Goal: Information Seeking & Learning: Learn about a topic

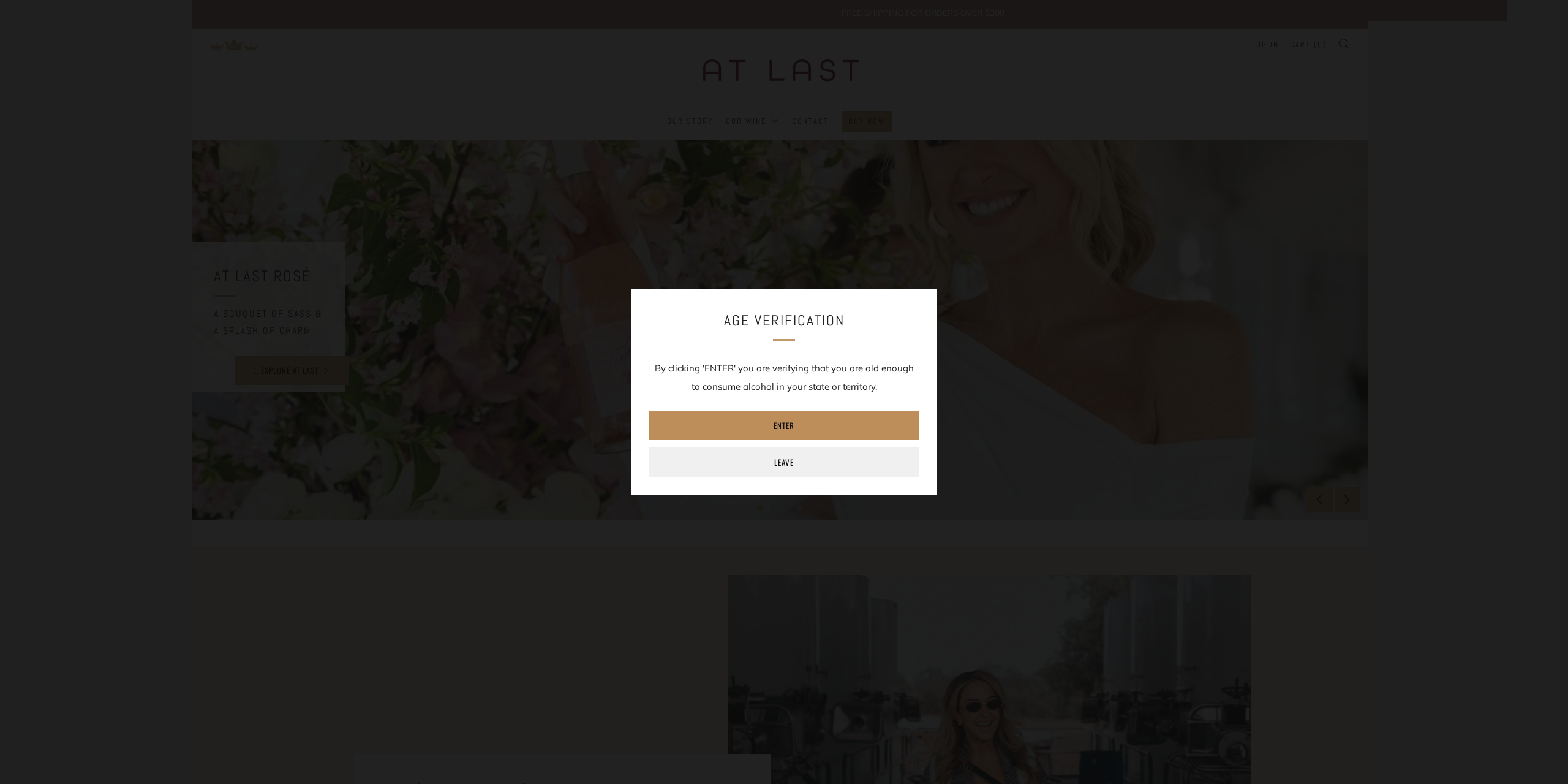
click at [814, 432] on link "Enter" at bounding box center [784, 426] width 270 height 30
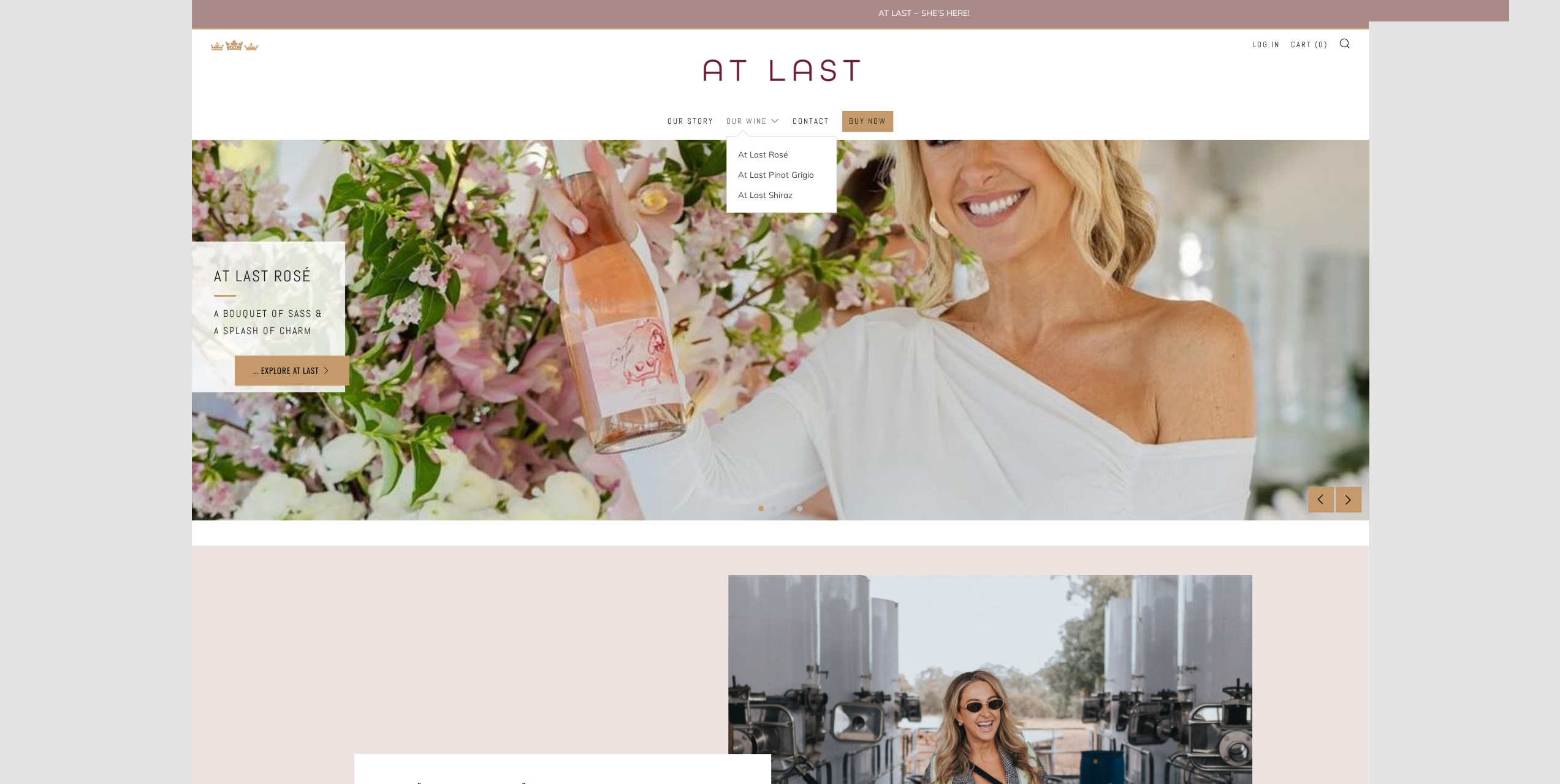
click at [754, 122] on link "Our Wine" at bounding box center [752, 121] width 53 height 20
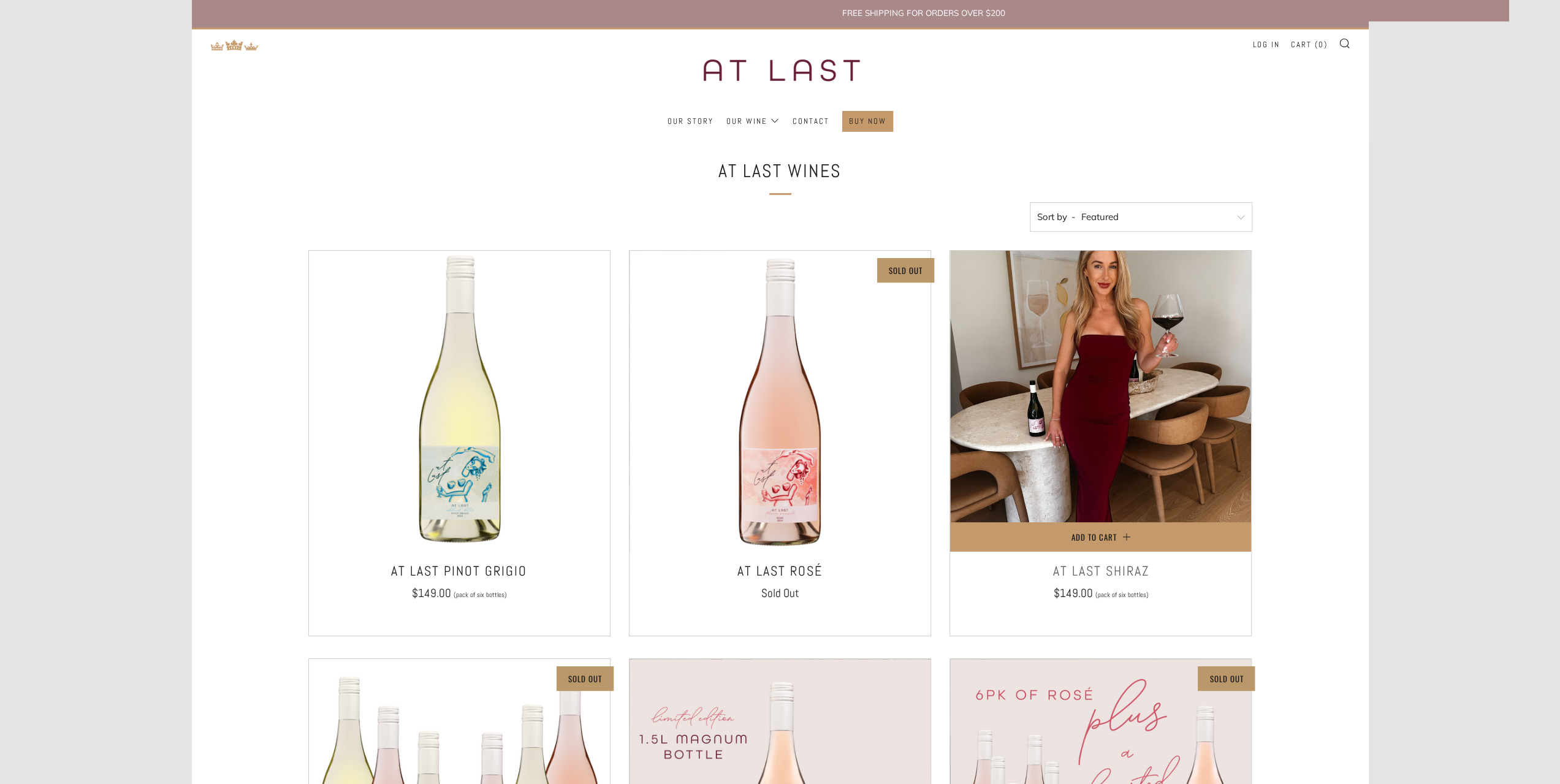
click at [1137, 473] on img at bounding box center [1100, 401] width 301 height 301
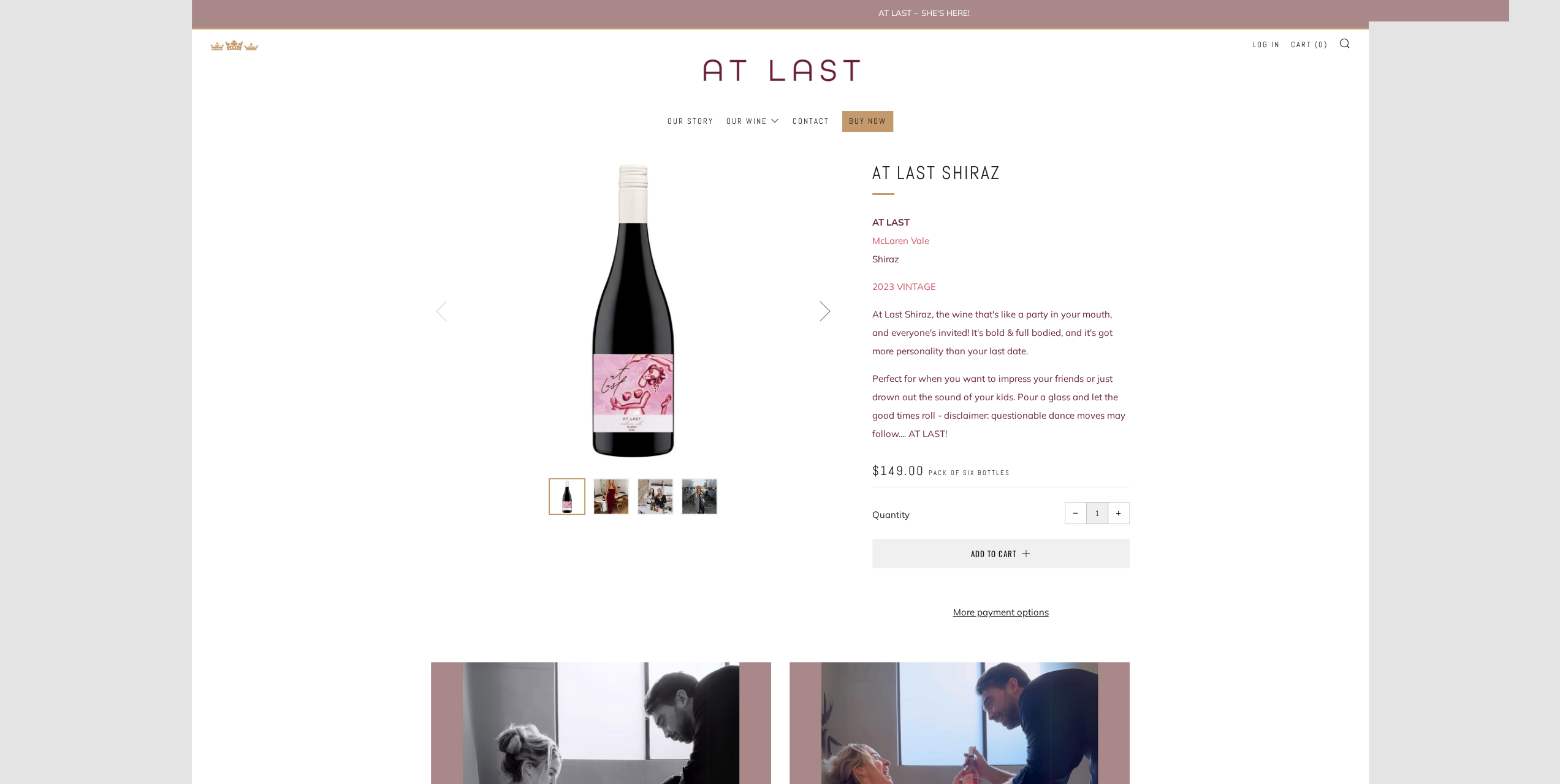
click at [621, 491] on img at bounding box center [610, 496] width 34 height 34
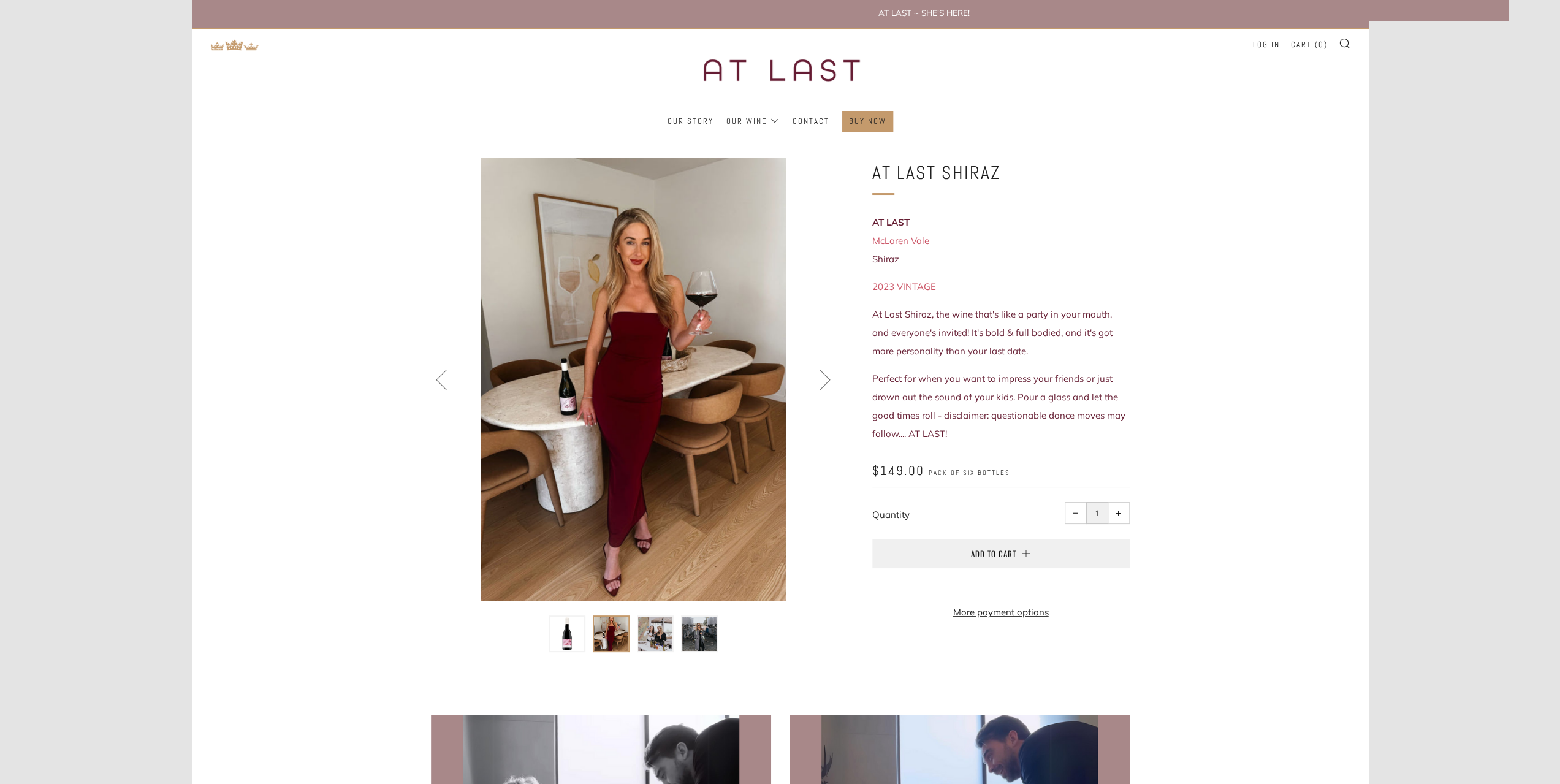
click at [649, 637] on img at bounding box center [655, 633] width 34 height 34
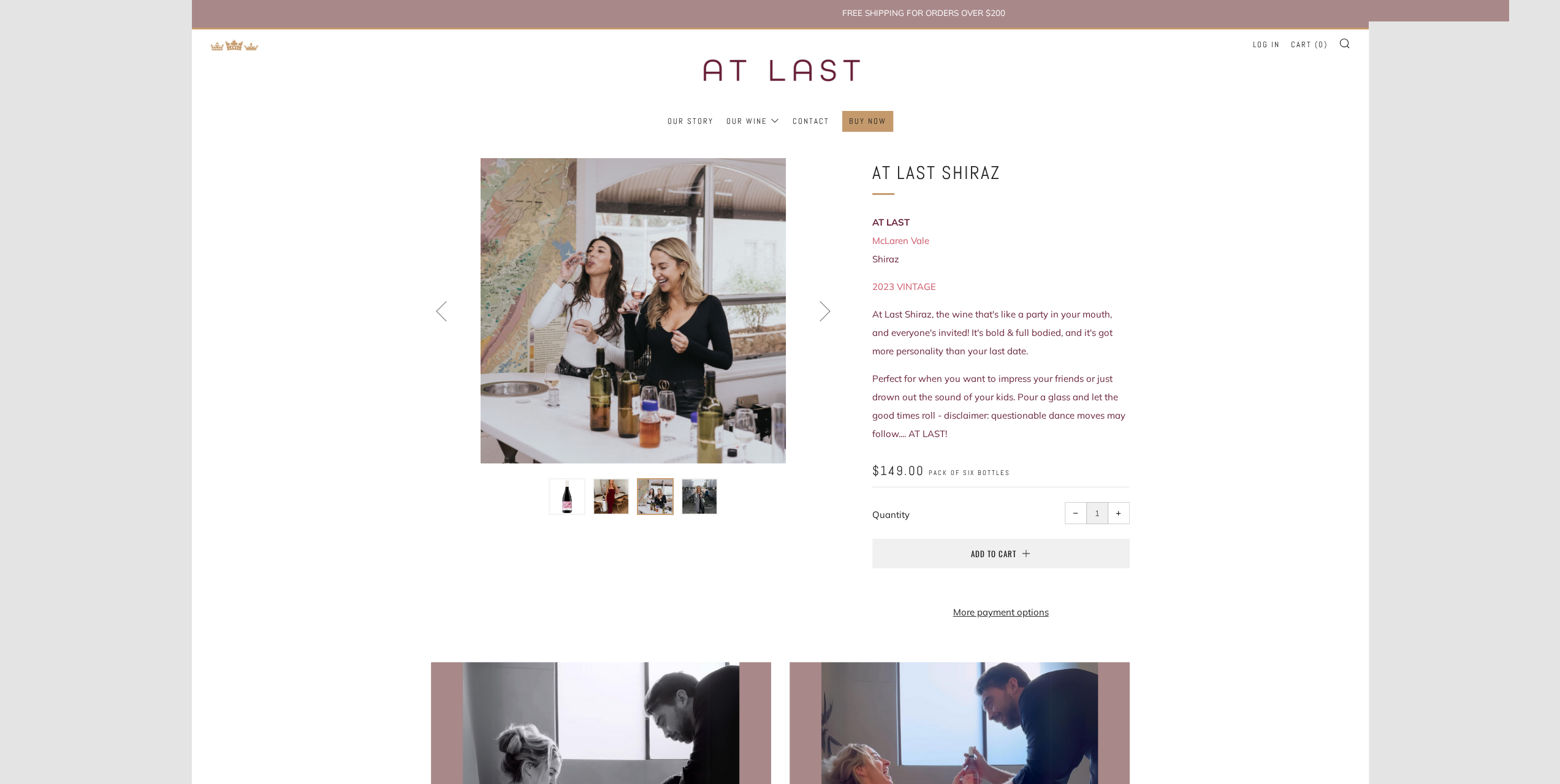
click at [696, 493] on img at bounding box center [699, 496] width 34 height 34
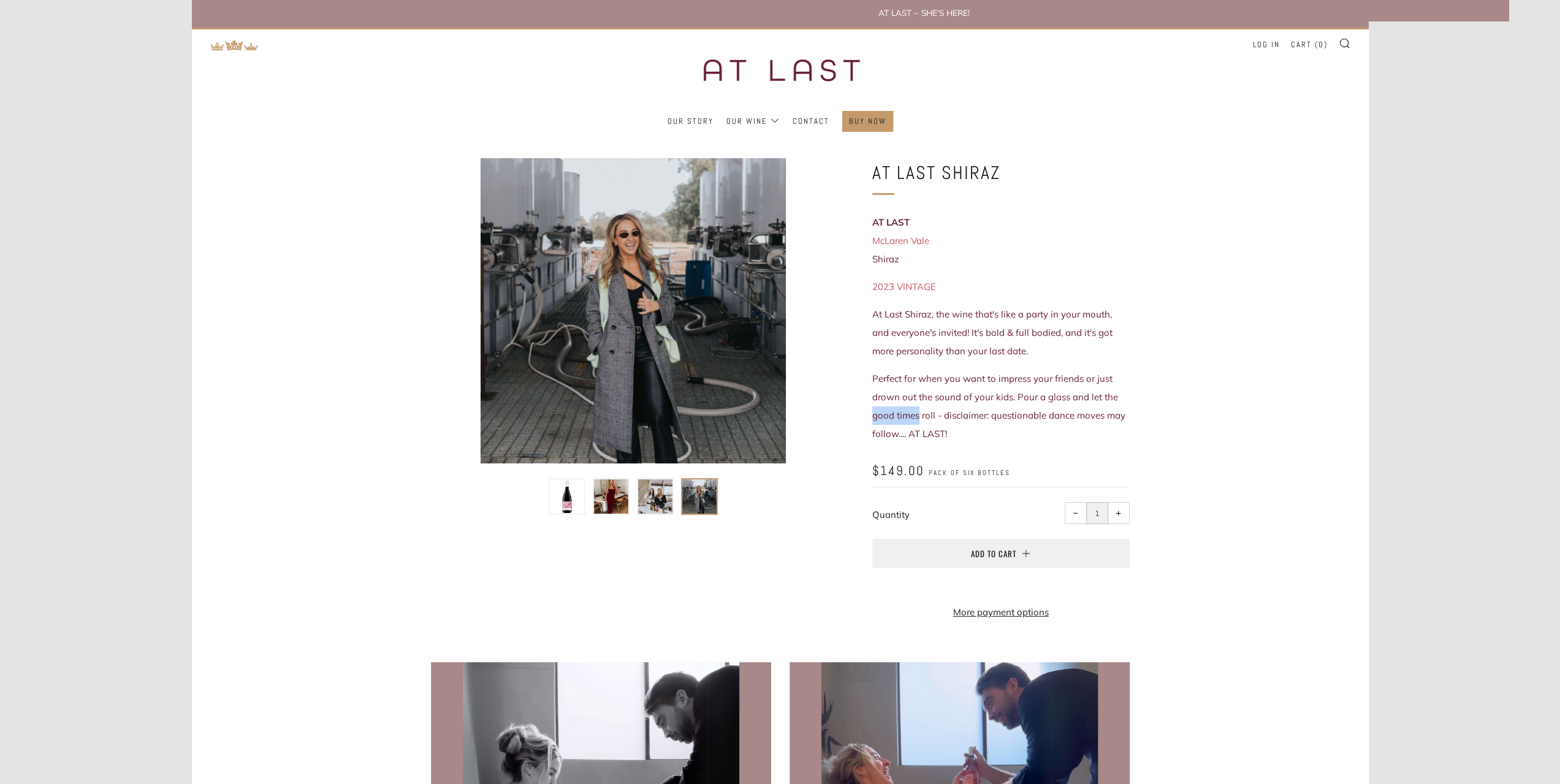
drag, startPoint x: 887, startPoint y: 415, endPoint x: 931, endPoint y: 418, distance: 44.1
click at [921, 417] on div "At Last Shiraz AT LAST McLaren Vale Shiraz 2023 VINTAGE At Last Shiraz, the win…" at bounding box center [983, 397] width 294 height 478
click at [1002, 426] on p "Perfect for when you want to impress your friends or just drown out the sound o…" at bounding box center [1001, 406] width 258 height 74
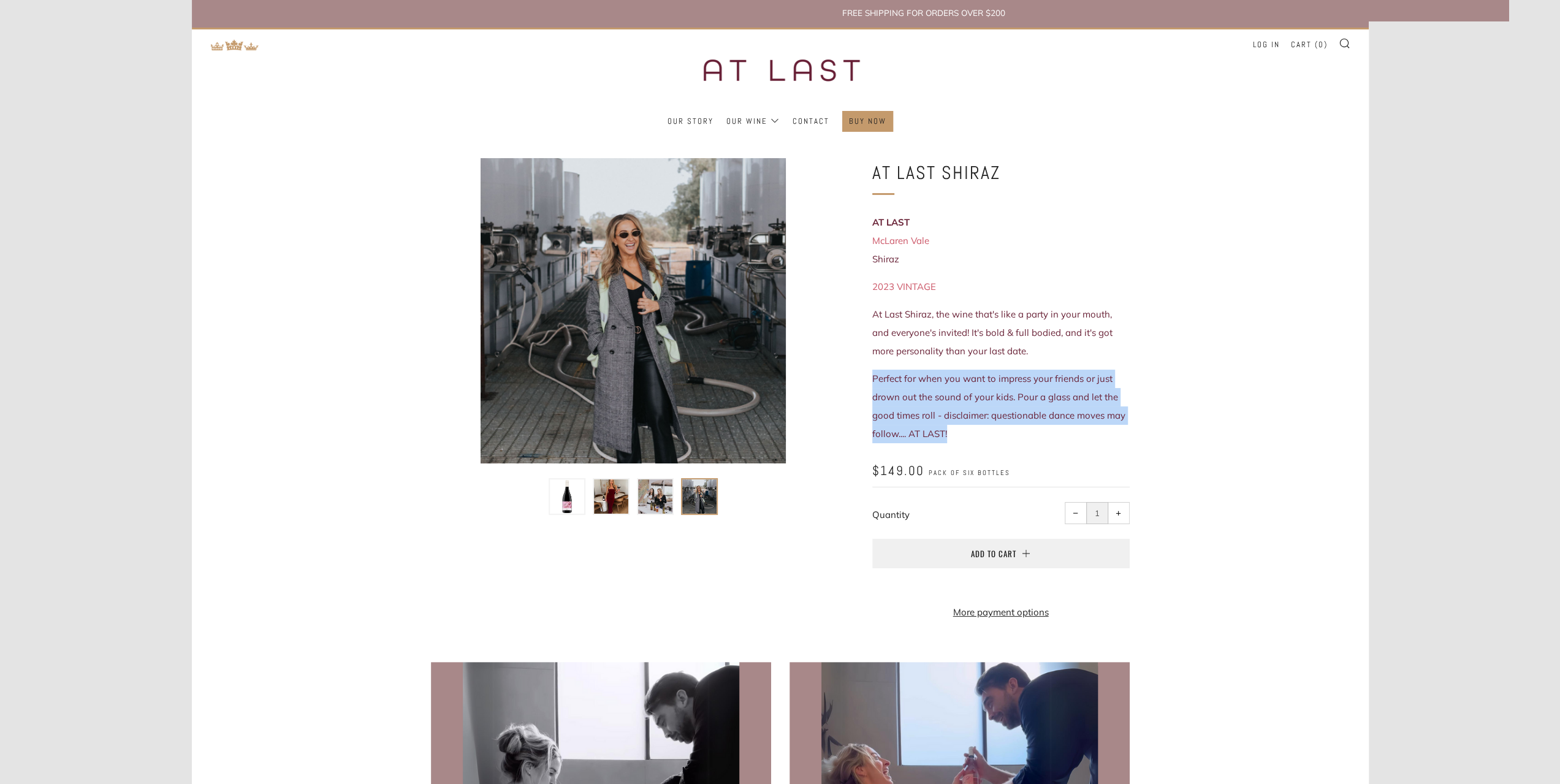
drag, startPoint x: 986, startPoint y: 429, endPoint x: 856, endPoint y: 376, distance: 140.4
click at [856, 376] on div "At Last Shiraz AT LAST McLaren Vale Shiraz 2023 VINTAGE At Last Shiraz, the win…" at bounding box center [983, 397] width 294 height 478
click at [966, 416] on span "Perfect for when you want to impress your friends or just drown out the sound o…" at bounding box center [999, 405] width 253 height 67
click at [978, 436] on p "Perfect for when you want to impress your friends or just drown out the sound o…" at bounding box center [1001, 406] width 258 height 74
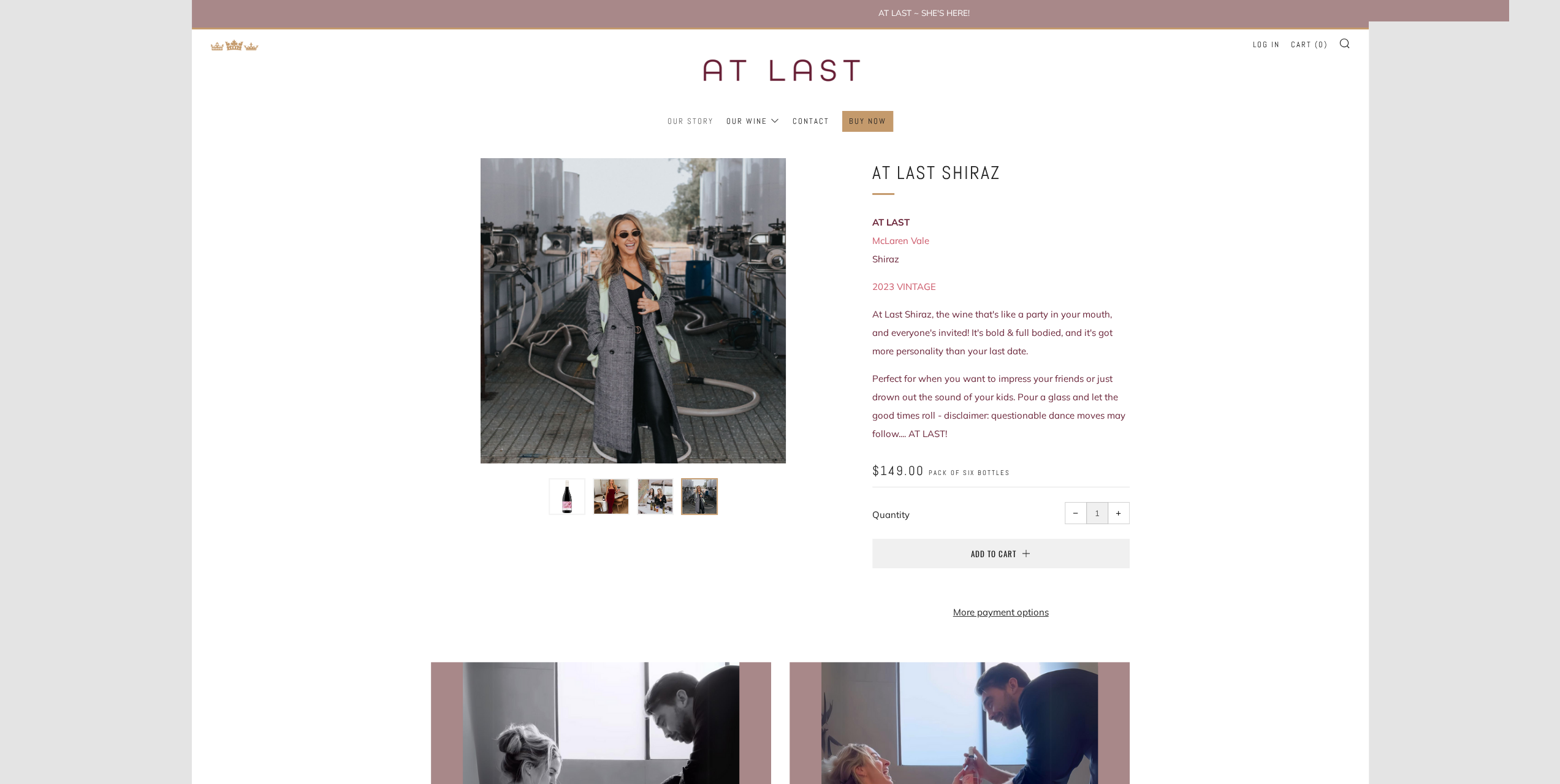
click at [682, 119] on link "Our Story" at bounding box center [690, 121] width 46 height 20
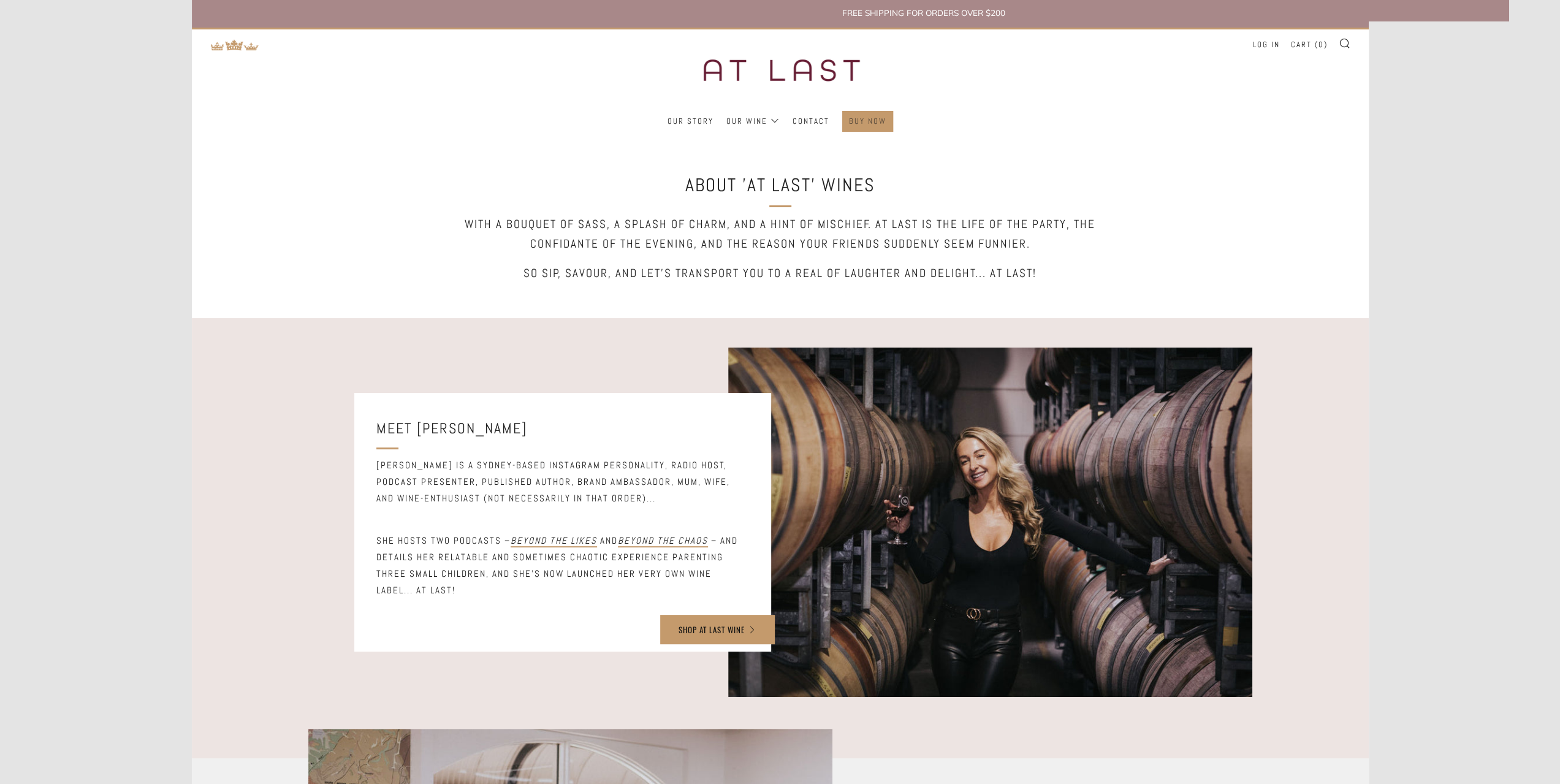
click at [858, 117] on link "Buy Now" at bounding box center [867, 121] width 37 height 20
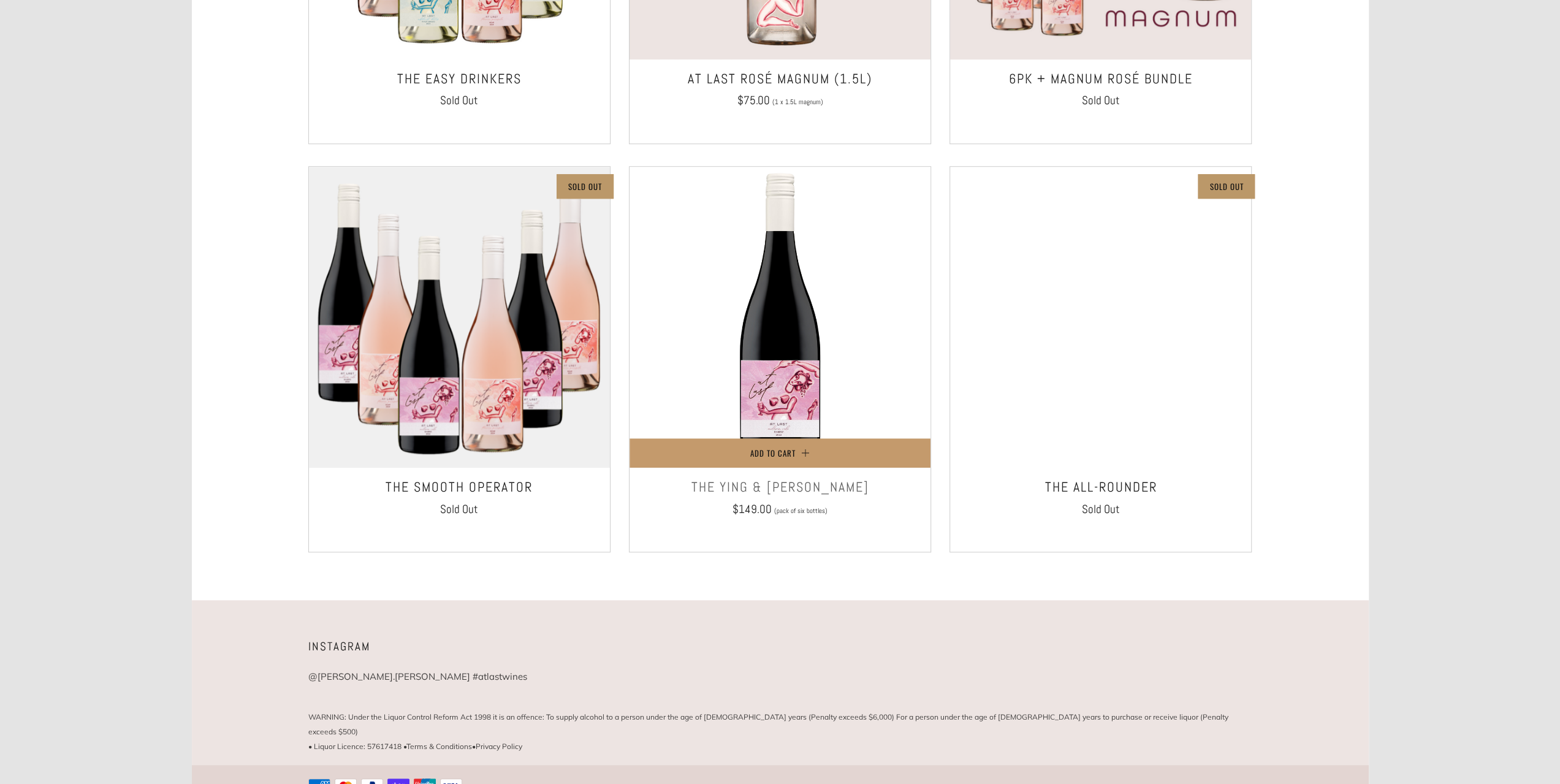
scroll to position [907, 0]
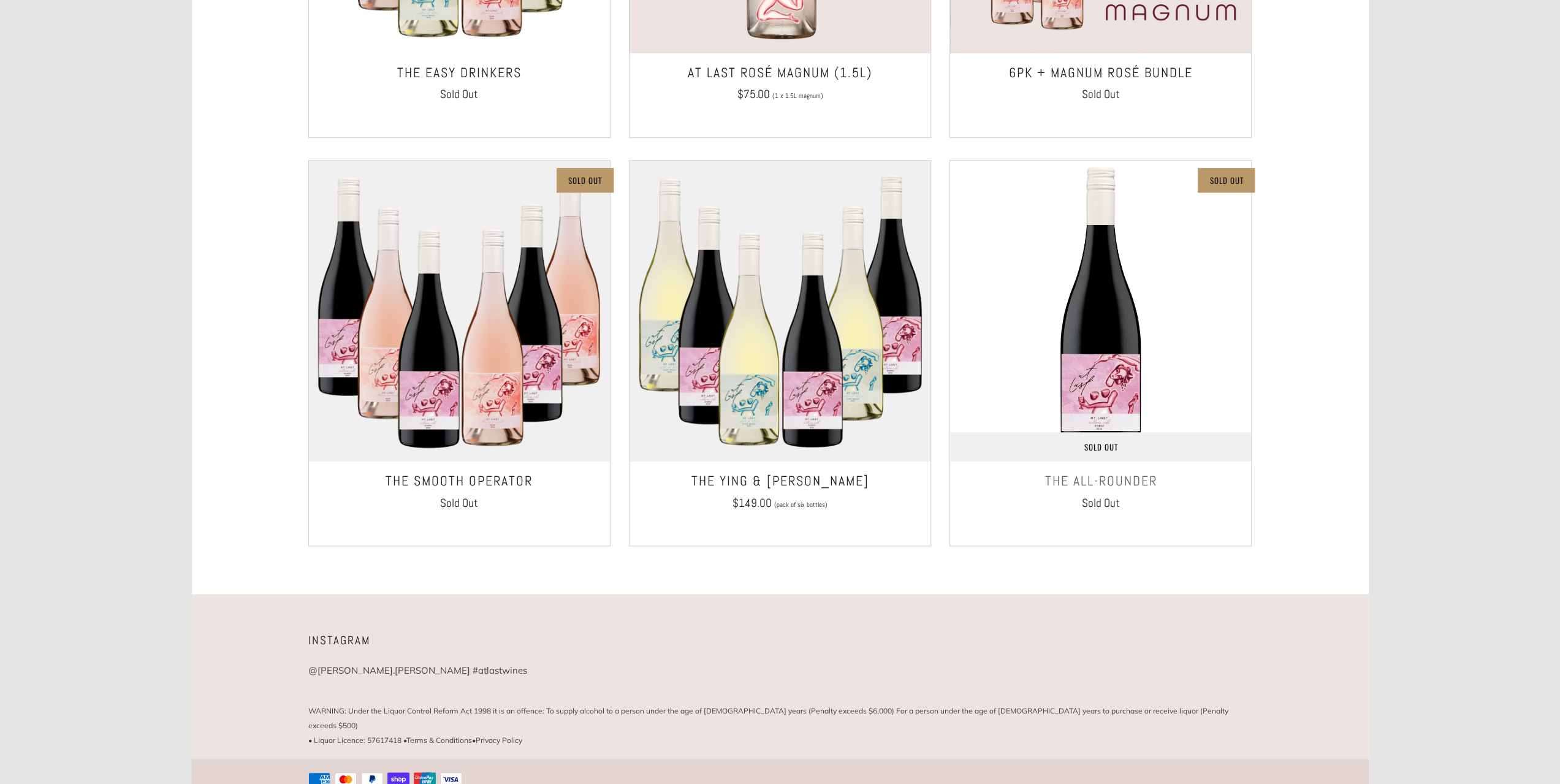
click at [1093, 380] on img at bounding box center [1100, 311] width 301 height 301
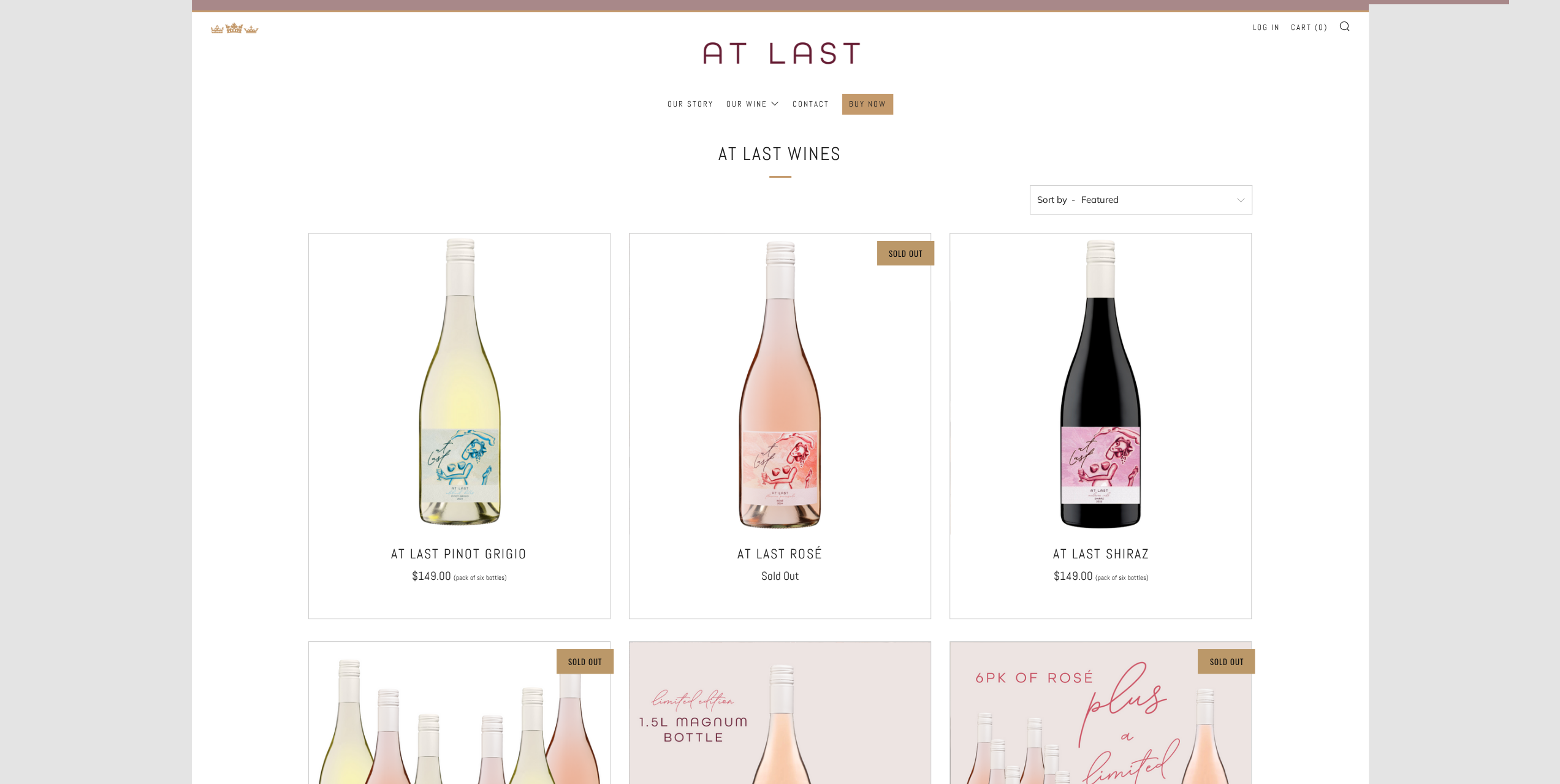
scroll to position [0, 0]
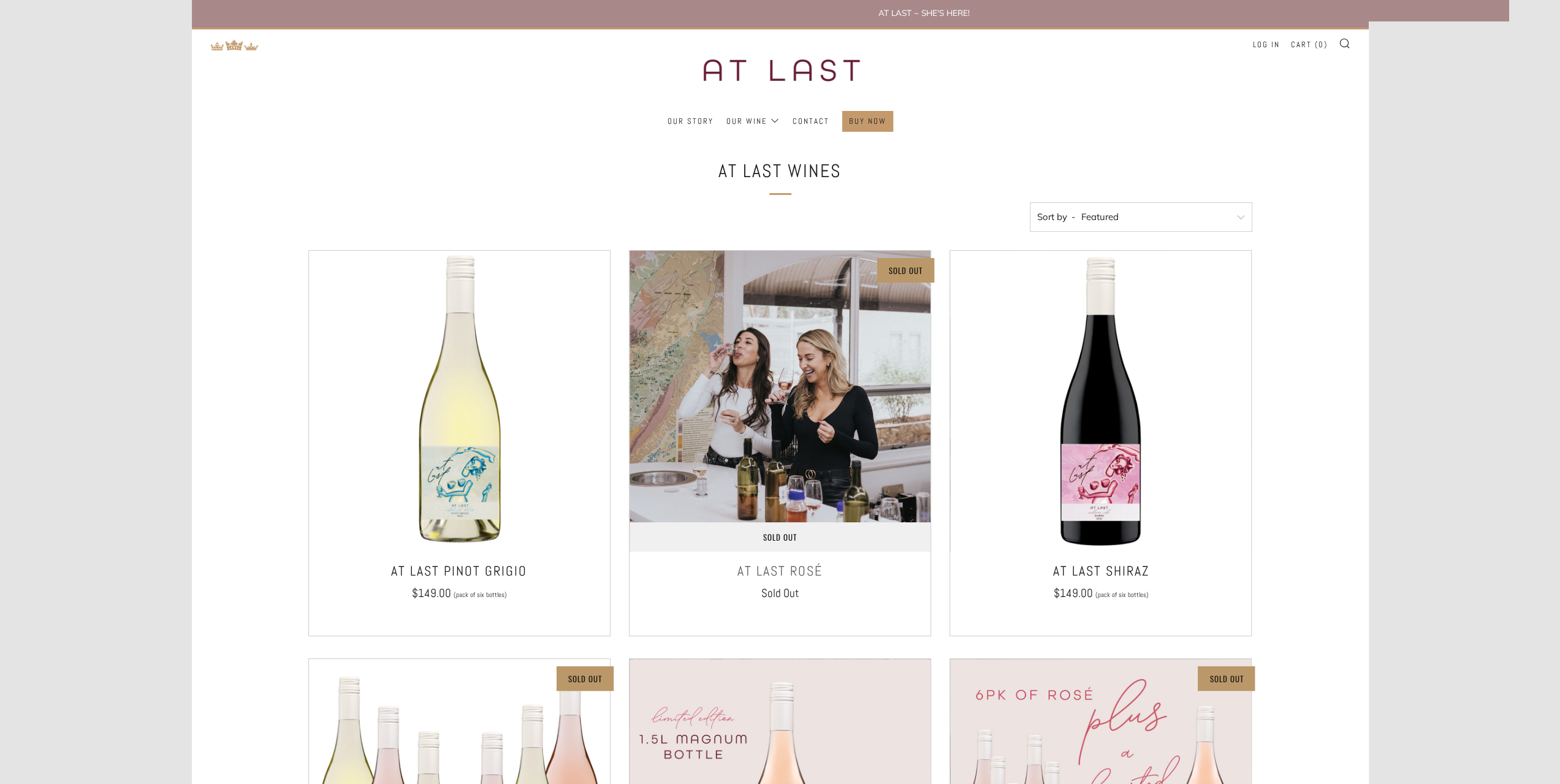
click at [741, 455] on img at bounding box center [780, 401] width 301 height 301
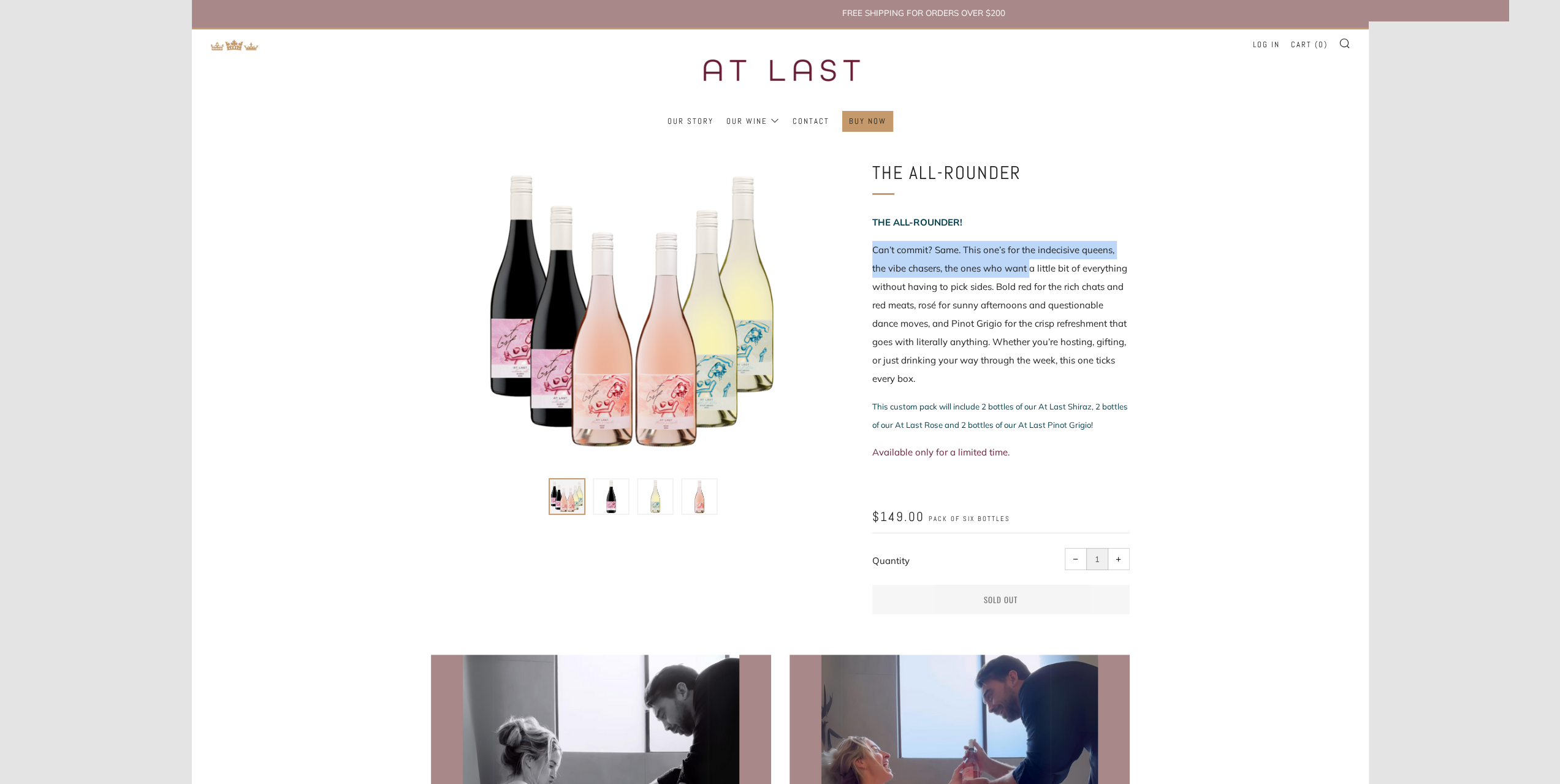
drag, startPoint x: 864, startPoint y: 241, endPoint x: 1028, endPoint y: 269, distance: 166.4
click at [1028, 269] on div "THE ALL-ROUNDER THE ALL-ROUNDER! This custom pack will include 2 bottles of our…" at bounding box center [983, 393] width 294 height 471
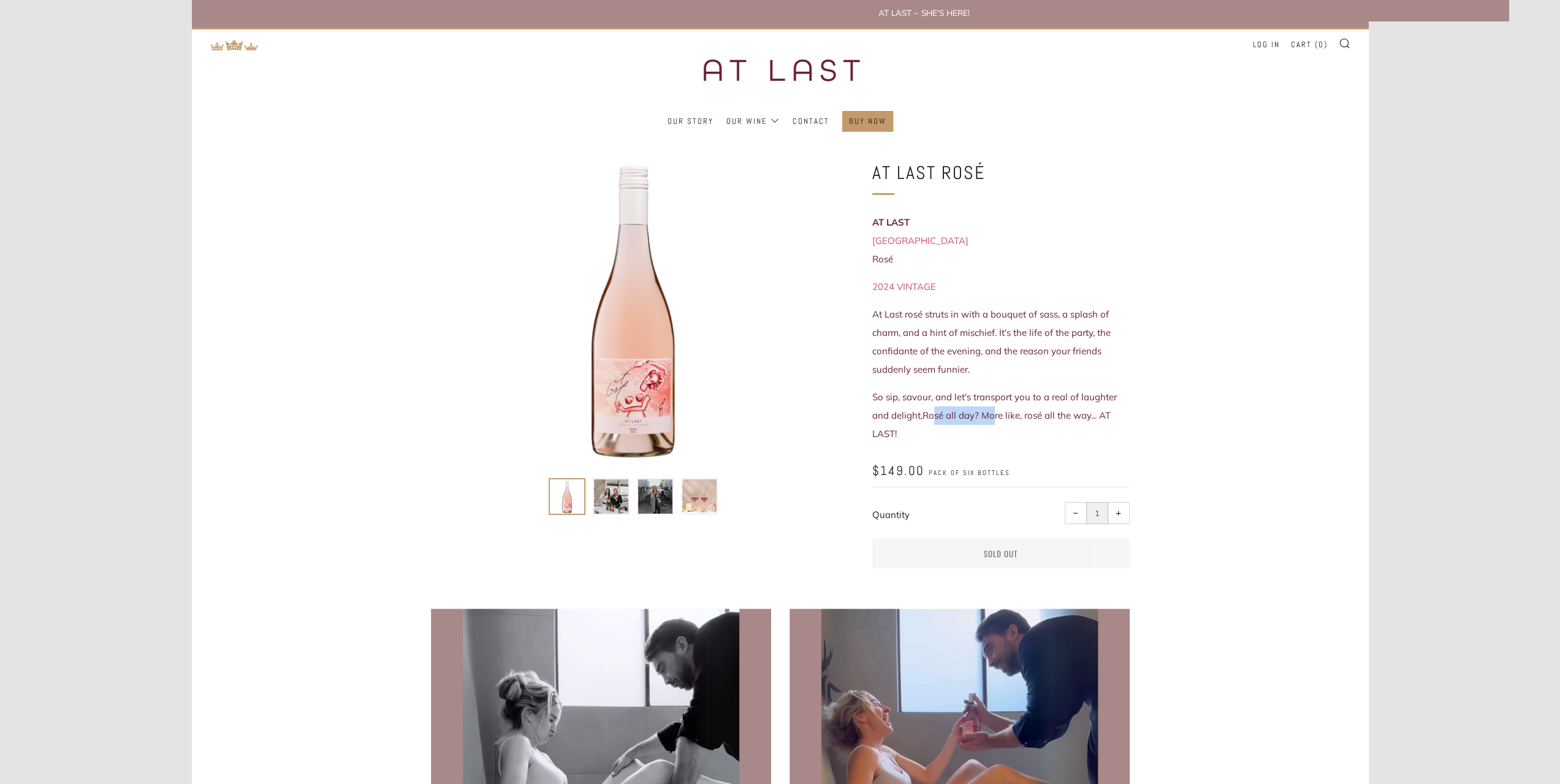
drag, startPoint x: 933, startPoint y: 413, endPoint x: 1006, endPoint y: 418, distance: 73.2
click at [1006, 418] on span "So sip, savour, and let's transport you to a real of laughter and delight, Rosé…" at bounding box center [994, 415] width 245 height 49
click at [1014, 426] on p "So sip, savour, and let's transport you to a real of laughter and delight, Rosé…" at bounding box center [1001, 415] width 258 height 55
click at [621, 502] on img at bounding box center [610, 496] width 34 height 34
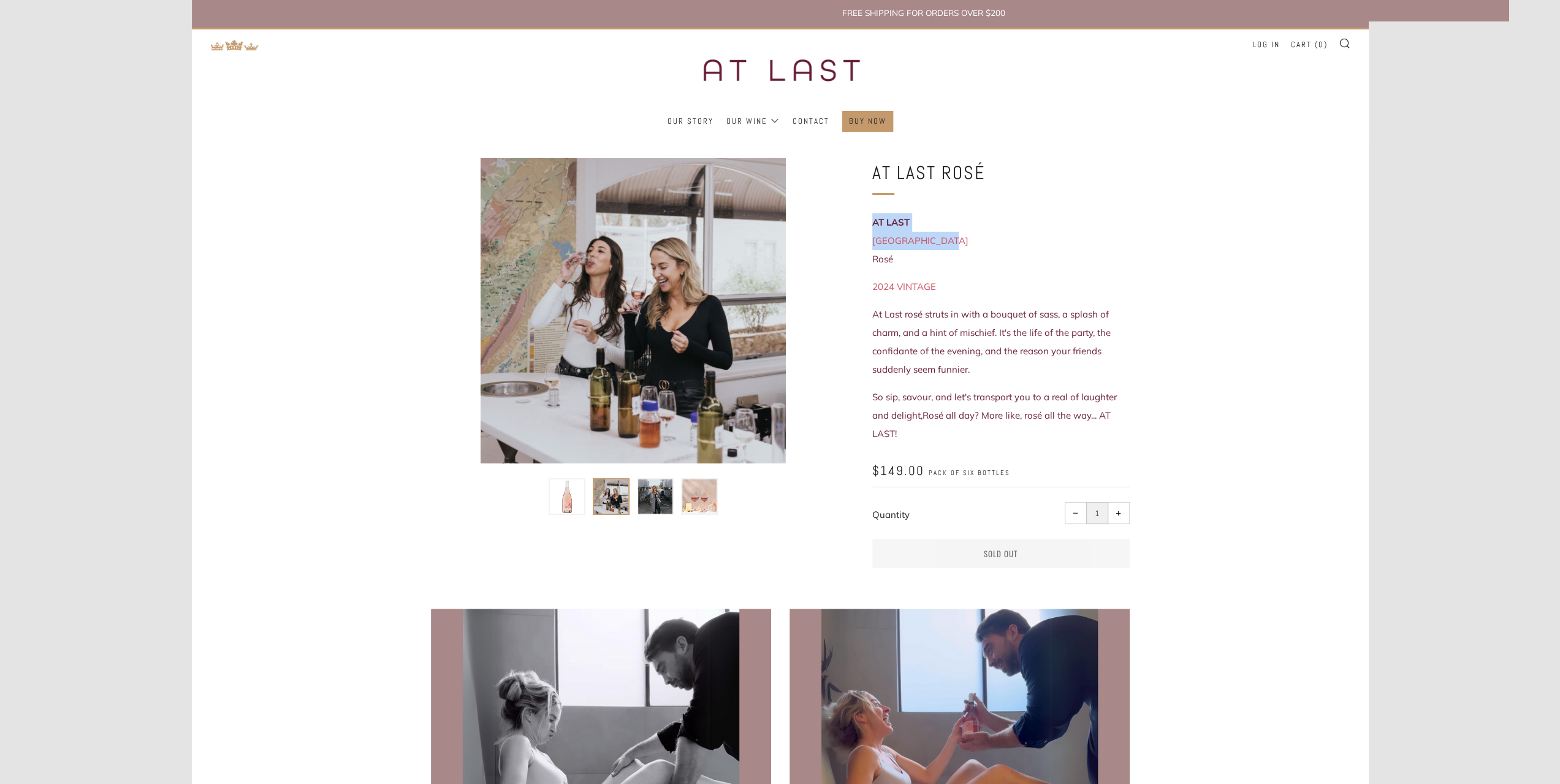
drag, startPoint x: 871, startPoint y: 229, endPoint x: 938, endPoint y: 244, distance: 68.7
click at [938, 244] on div "At Last Rosé AT LAST Fleurieu Peninsula Rosé 2024 VINTAGE At Last rosé struts i…" at bounding box center [983, 371] width 294 height 425
click at [936, 259] on p "AT LAST Fleurieu Peninsula Rosé" at bounding box center [1001, 240] width 258 height 55
click at [826, 305] on icon at bounding box center [825, 311] width 21 height 21
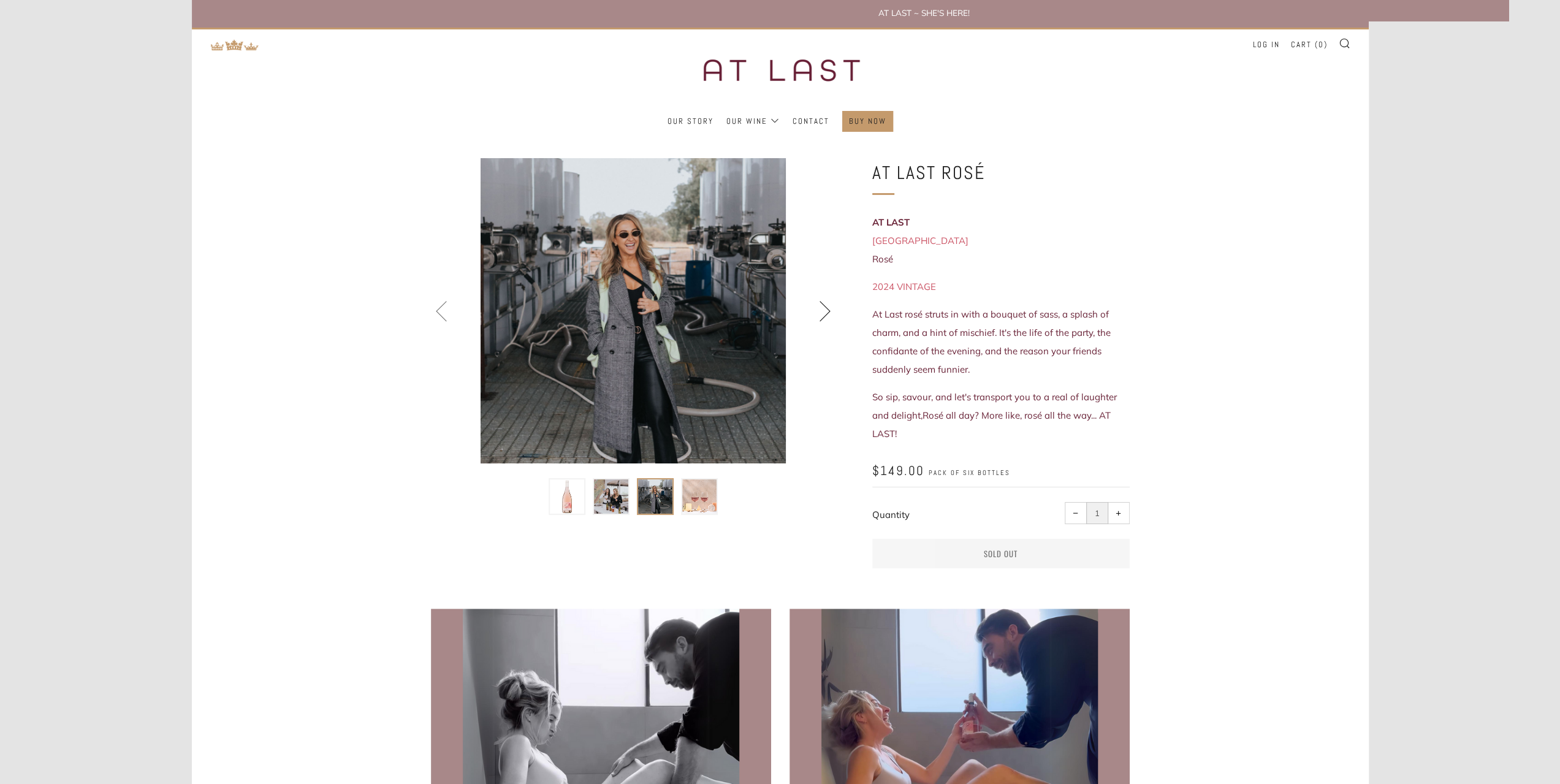
click at [825, 306] on icon at bounding box center [825, 311] width 21 height 21
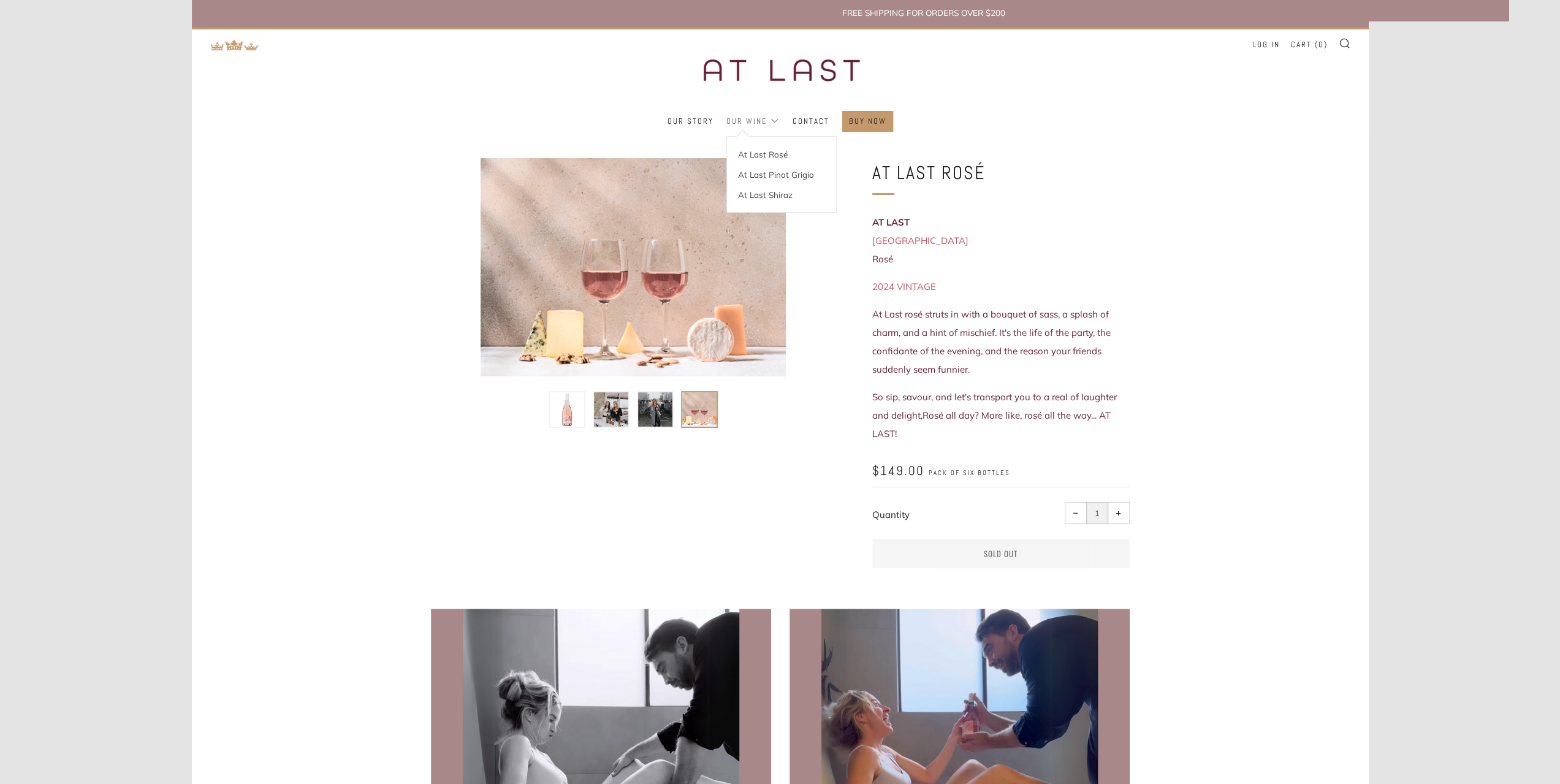
click at [765, 124] on link "Our Wine" at bounding box center [752, 121] width 53 height 20
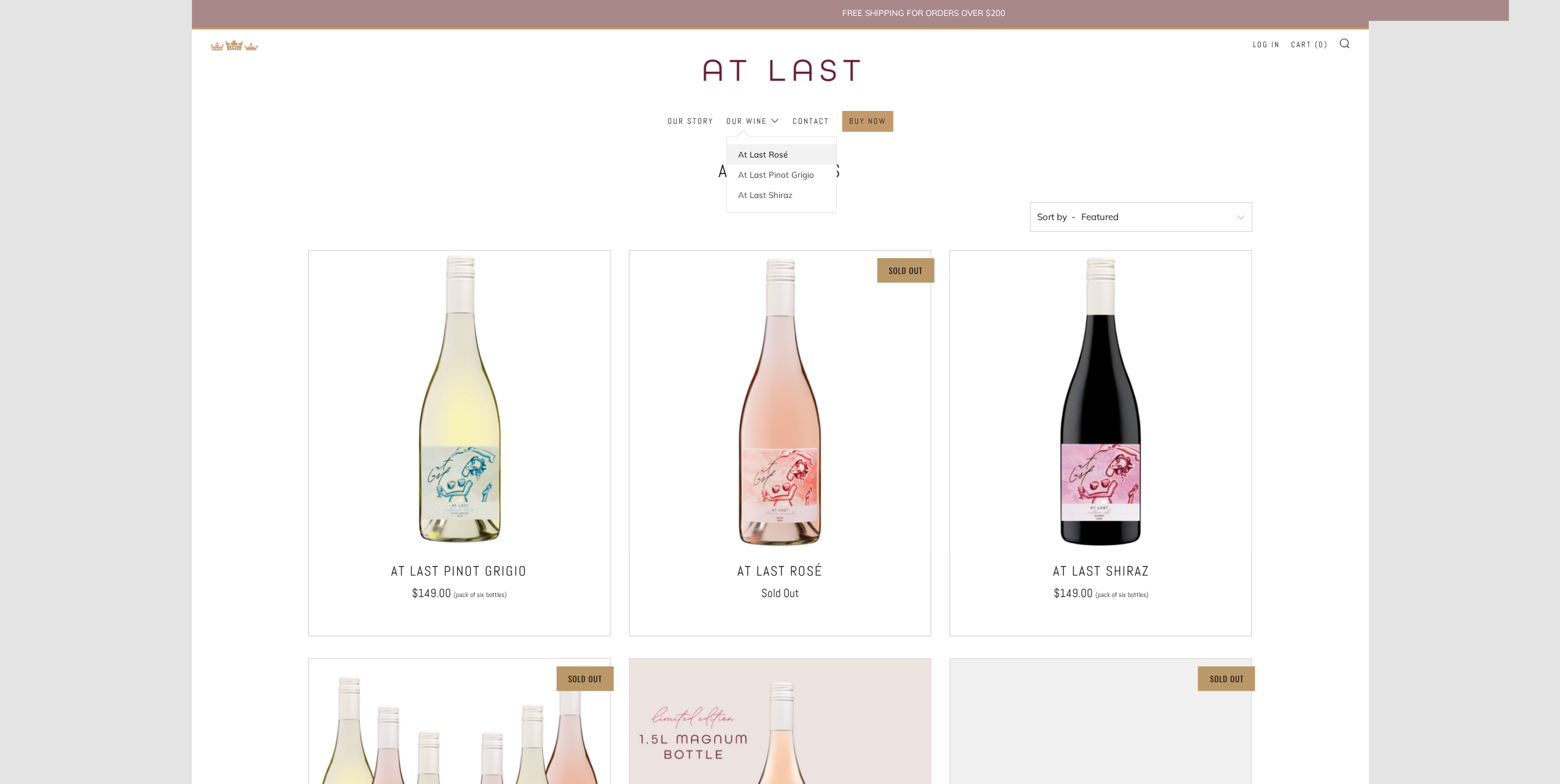
click at [746, 151] on link "At Last Rosé" at bounding box center [781, 153] width 109 height 20
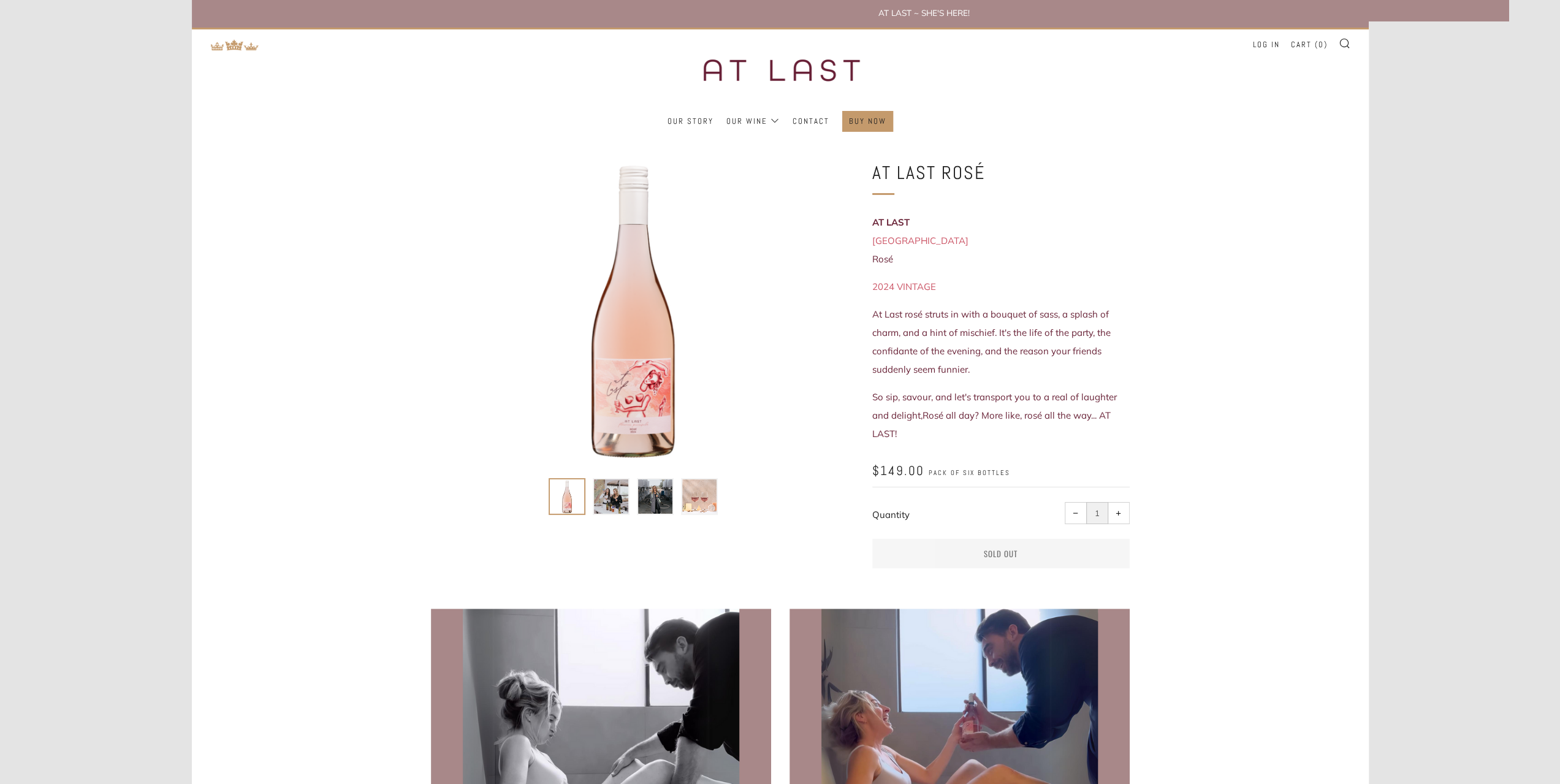
click at [715, 119] on ul "Our Story Our Wine At Last Rosé At Last Pinot Grigio At Last Shiraz Contact" at bounding box center [781, 121] width 1140 height 21
click at [701, 117] on link "Our Story" at bounding box center [690, 121] width 46 height 20
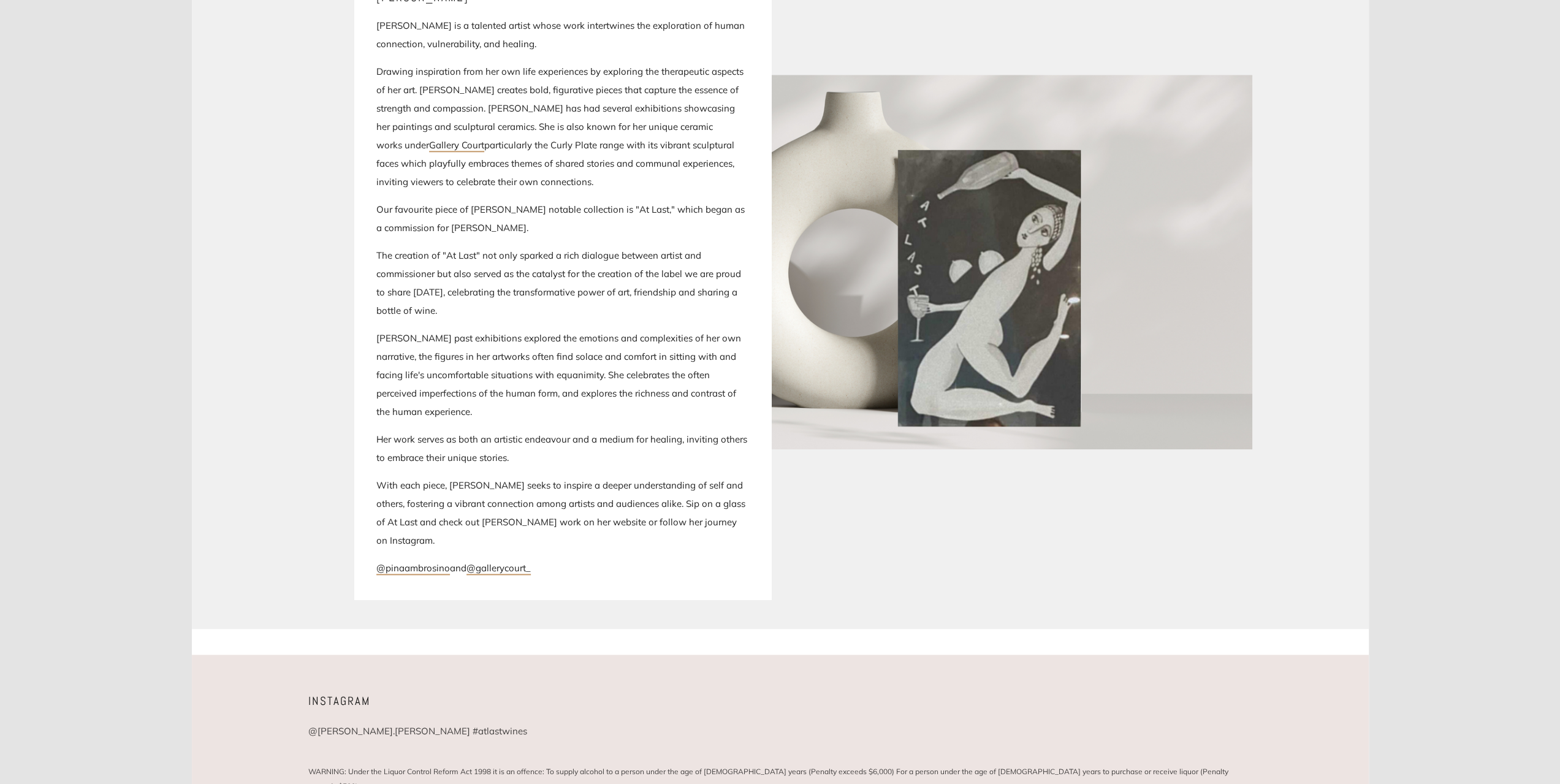
scroll to position [1228, 0]
